Goal: Information Seeking & Learning: Learn about a topic

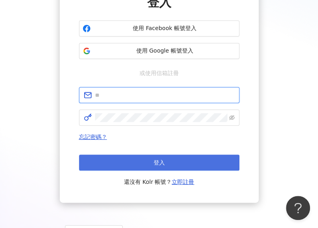
type input "**********"
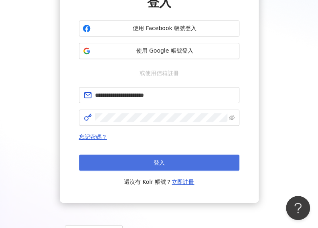
click at [149, 162] on button "登入" at bounding box center [159, 162] width 160 height 16
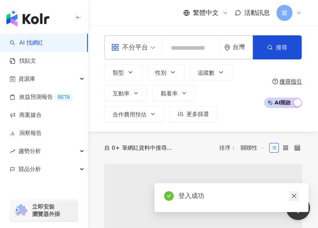
click at [294, 194] on icon "close" at bounding box center [294, 196] width 6 height 6
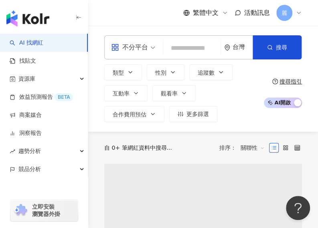
click at [178, 45] on input "search" at bounding box center [191, 47] width 51 height 15
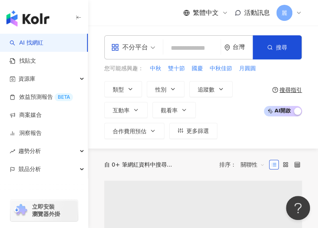
paste input "**********"
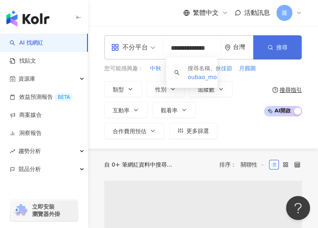
type input "**********"
click at [279, 50] on span "搜尋" at bounding box center [281, 47] width 11 height 6
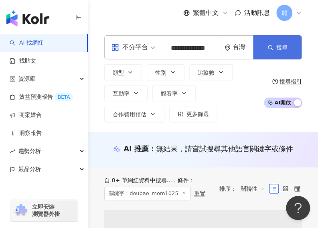
click at [267, 53] on button "搜尋" at bounding box center [277, 47] width 48 height 24
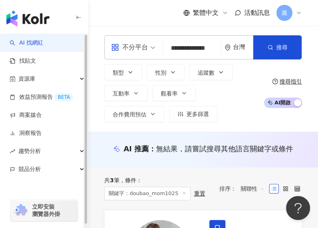
click at [79, 18] on icon "button" at bounding box center [78, 17] width 6 height 6
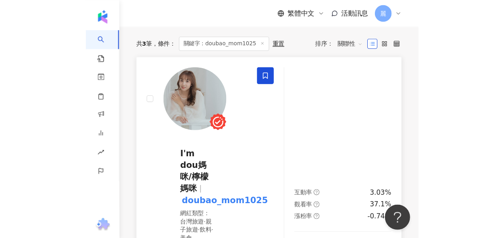
scroll to position [120, 0]
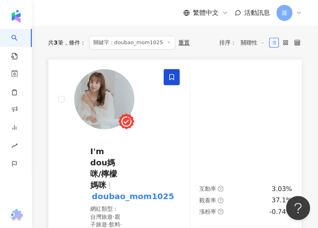
click at [107, 156] on span "I'm dou媽咪/檸檬媽咪" at bounding box center [103, 167] width 27 height 43
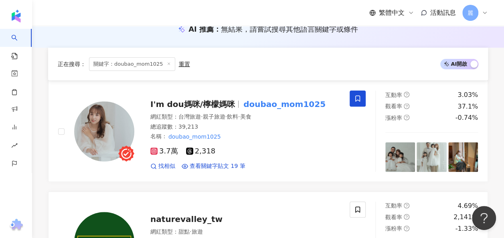
scroll to position [40, 0]
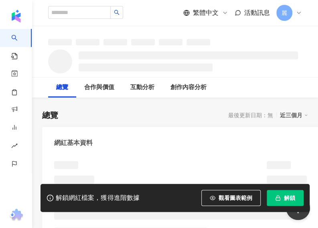
click at [278, 194] on span "button" at bounding box center [278, 197] width 6 height 6
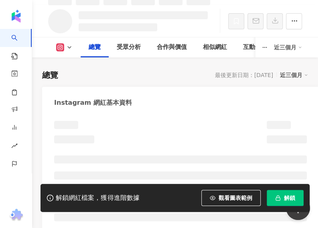
scroll to position [48, 0]
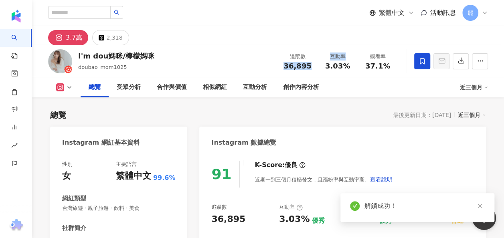
click at [317, 69] on div "追蹤數 36,895 互動率 3.03% 觀看率 37.1%" at bounding box center [337, 61] width 120 height 24
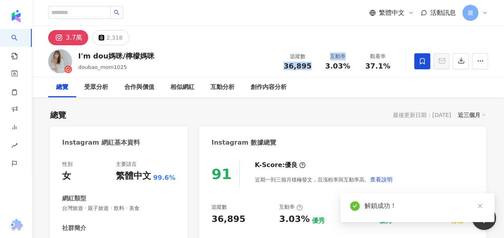
click at [260, 57] on div "I'm dou媽咪/檸檬媽咪 doubao_mom1025 追蹤數 36,895 互動率 3.03% 觀看率 37.1%" at bounding box center [268, 61] width 472 height 32
click at [306, 66] on div "36,895" at bounding box center [297, 66] width 30 height 8
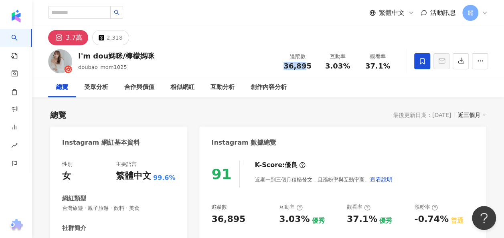
click at [309, 66] on div "36,895" at bounding box center [297, 66] width 30 height 8
drag, startPoint x: 310, startPoint y: 66, endPoint x: 293, endPoint y: 67, distance: 17.3
click at [293, 67] on div "36,895" at bounding box center [297, 66] width 30 height 8
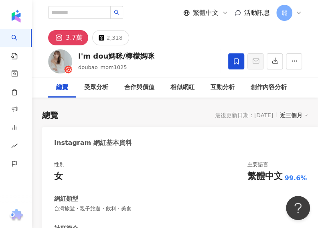
click at [151, 130] on div "Instagram 網紅基本資料" at bounding box center [180, 140] width 277 height 26
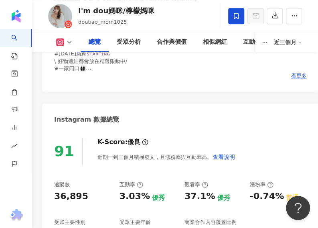
scroll to position [361, 0]
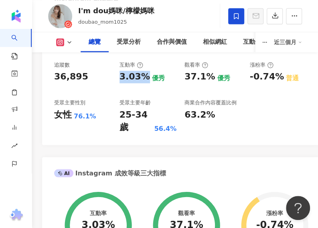
drag, startPoint x: 117, startPoint y: 77, endPoint x: 147, endPoint y: 79, distance: 30.2
click at [147, 79] on div "追蹤數 36,895 互動率 3.03% 優秀 觀看率 37.1% 優秀 漲粉率 -0.74% 普通 受眾主要性別 女性 76.1% 受眾主要年齡 25-34…" at bounding box center [180, 97] width 252 height 72
copy div "3.03%"
click at [178, 12] on div "I'm dou媽咪/檸檬媽咪 doubao_mom1025 追蹤數 36,895 互動率 3.03% 觀看率 37.1%" at bounding box center [175, 16] width 286 height 32
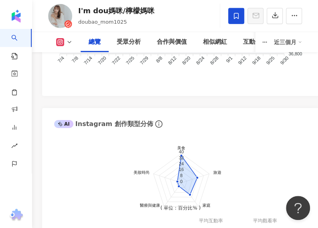
scroll to position [882, 0]
